Goal: Transaction & Acquisition: Register for event/course

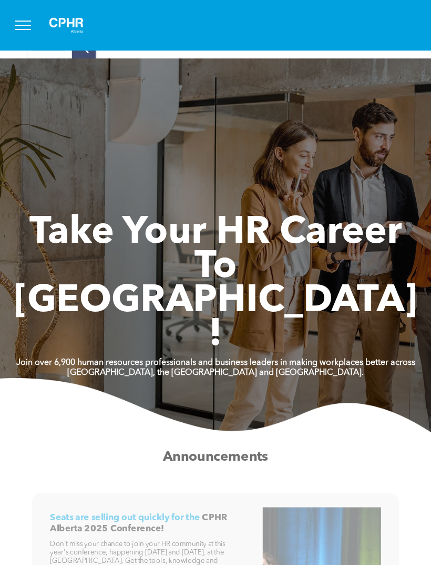
click at [19, 29] on span "menu" at bounding box center [23, 29] width 16 height 1
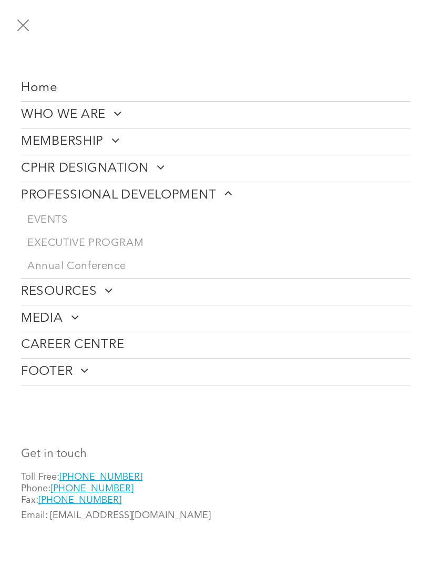
click at [54, 217] on span "EVENTS" at bounding box center [47, 220] width 41 height 13
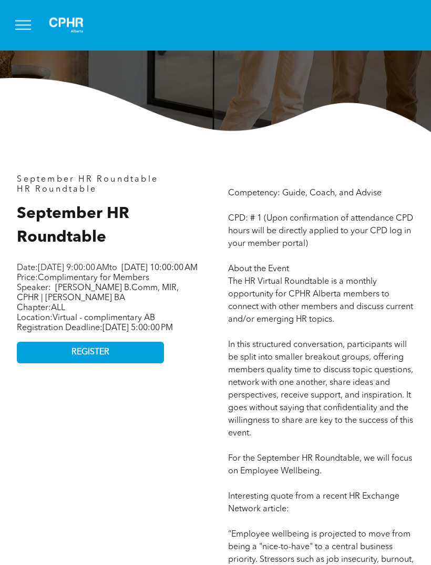
scroll to position [304, 0]
click at [135, 363] on link "REGISTER" at bounding box center [90, 353] width 147 height 22
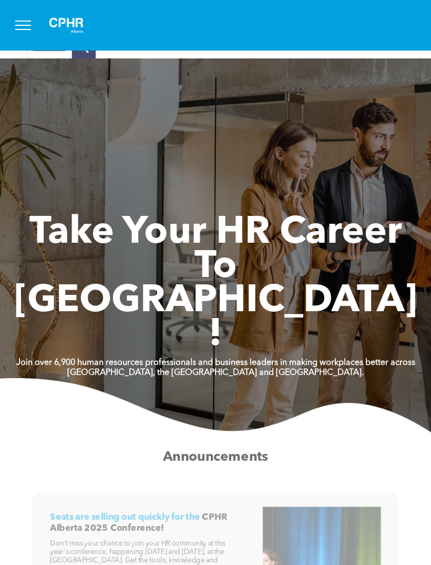
click at [27, 26] on button "menu" at bounding box center [22, 25] width 27 height 27
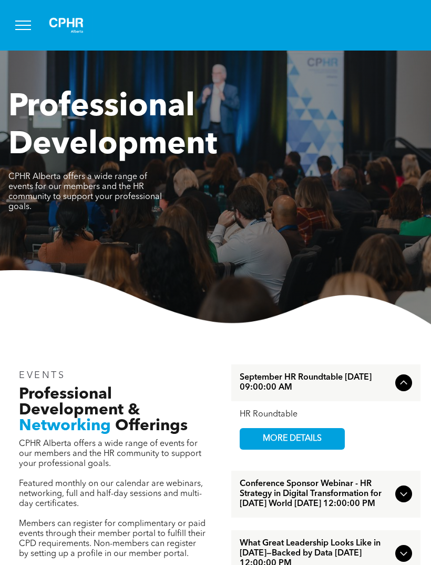
scroll to position [28, 0]
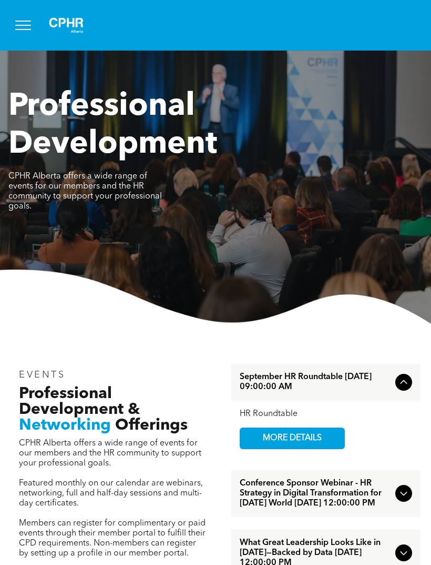
click at [328, 436] on span "MORE DETAILS" at bounding box center [292, 438] width 83 height 21
